Goal: Navigation & Orientation: Find specific page/section

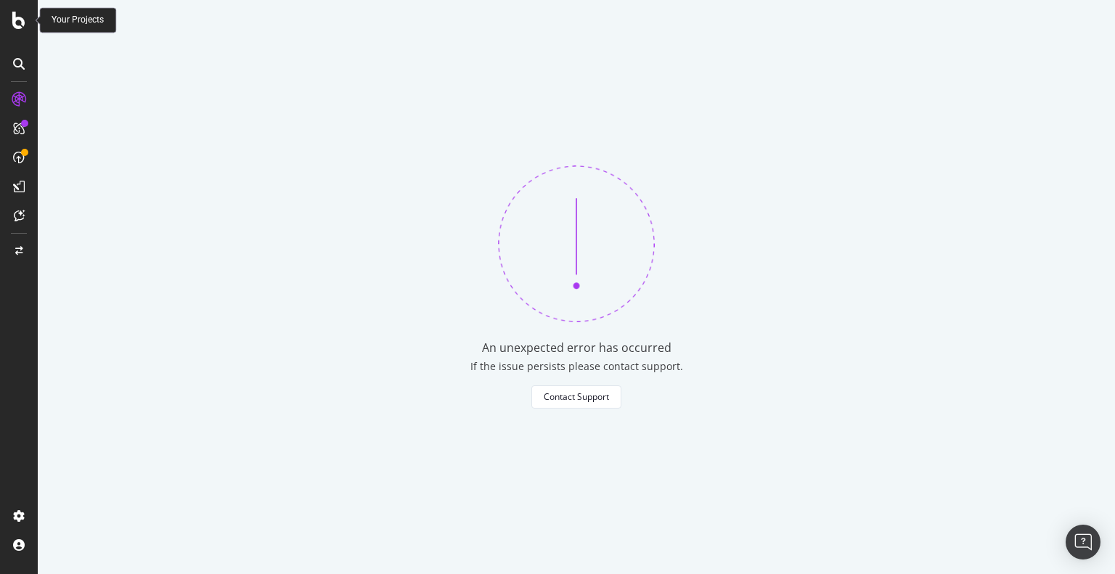
click at [12, 19] on div at bounding box center [18, 20] width 35 height 17
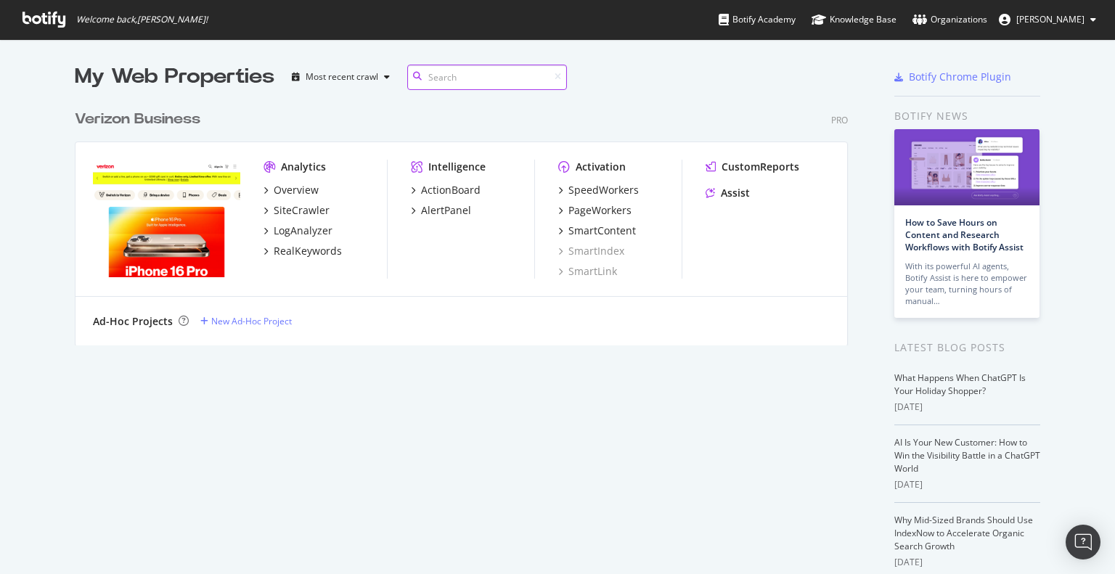
scroll to position [243, 774]
